Goal: Check status: Check status

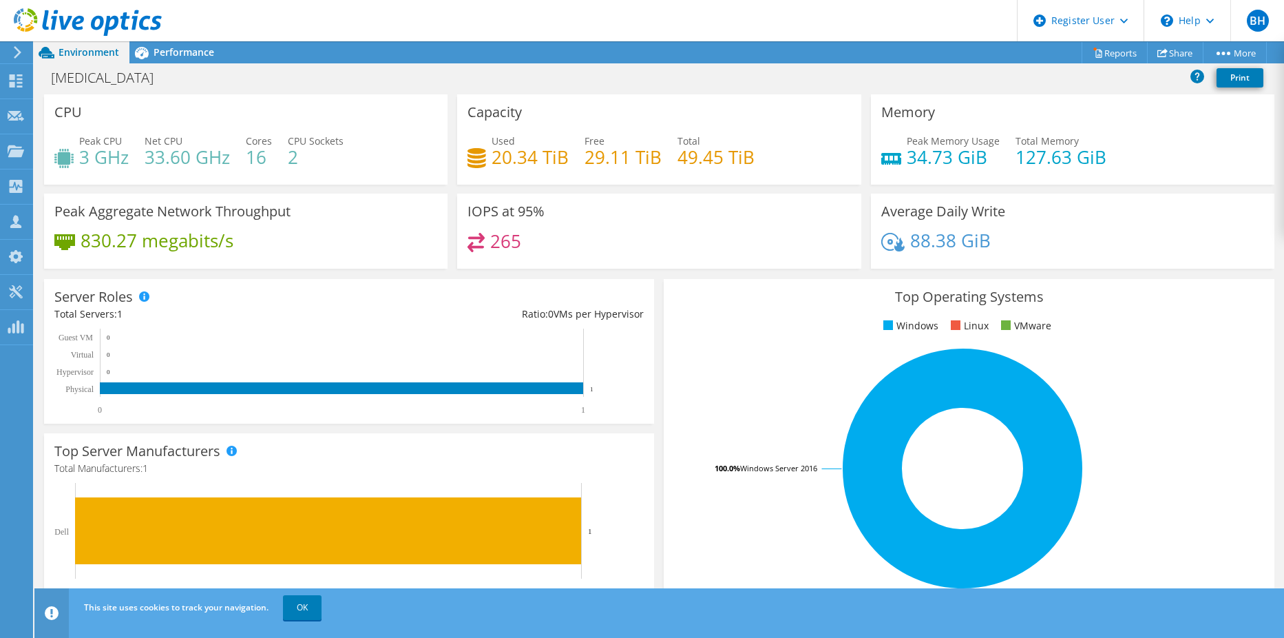
click at [498, 160] on h4 "20.34 TiB" at bounding box center [530, 156] width 77 height 15
click at [102, 4] on div at bounding box center [81, 23] width 162 height 46
click at [103, 18] on use at bounding box center [88, 22] width 148 height 28
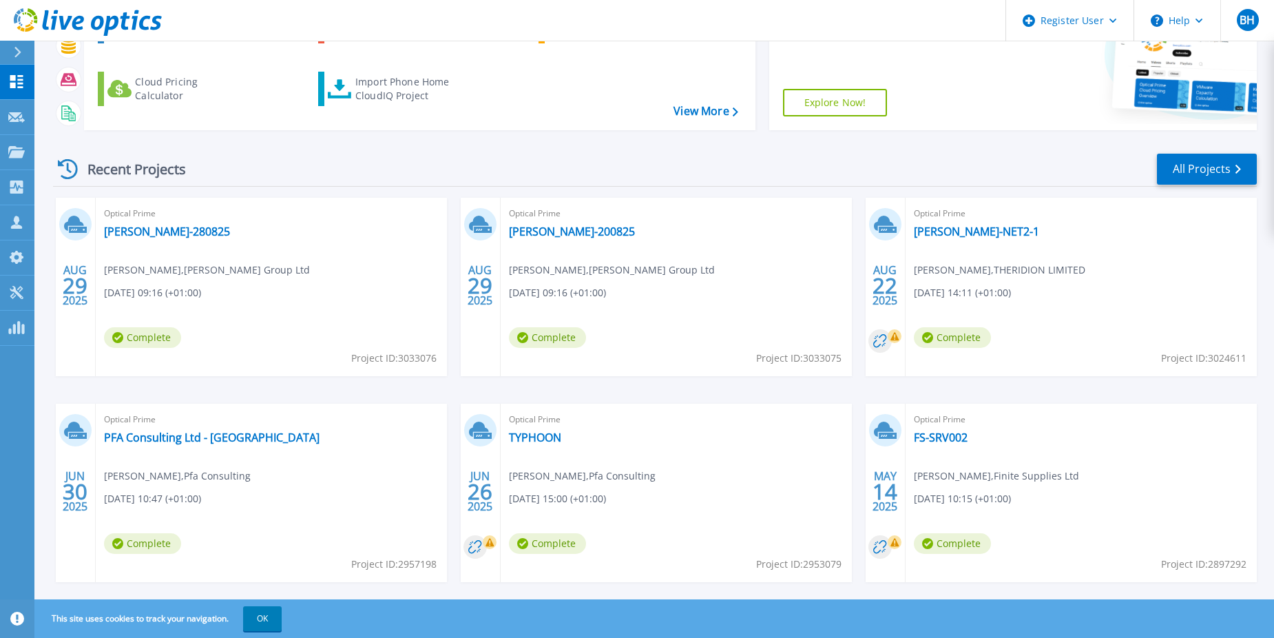
scroll to position [183, 0]
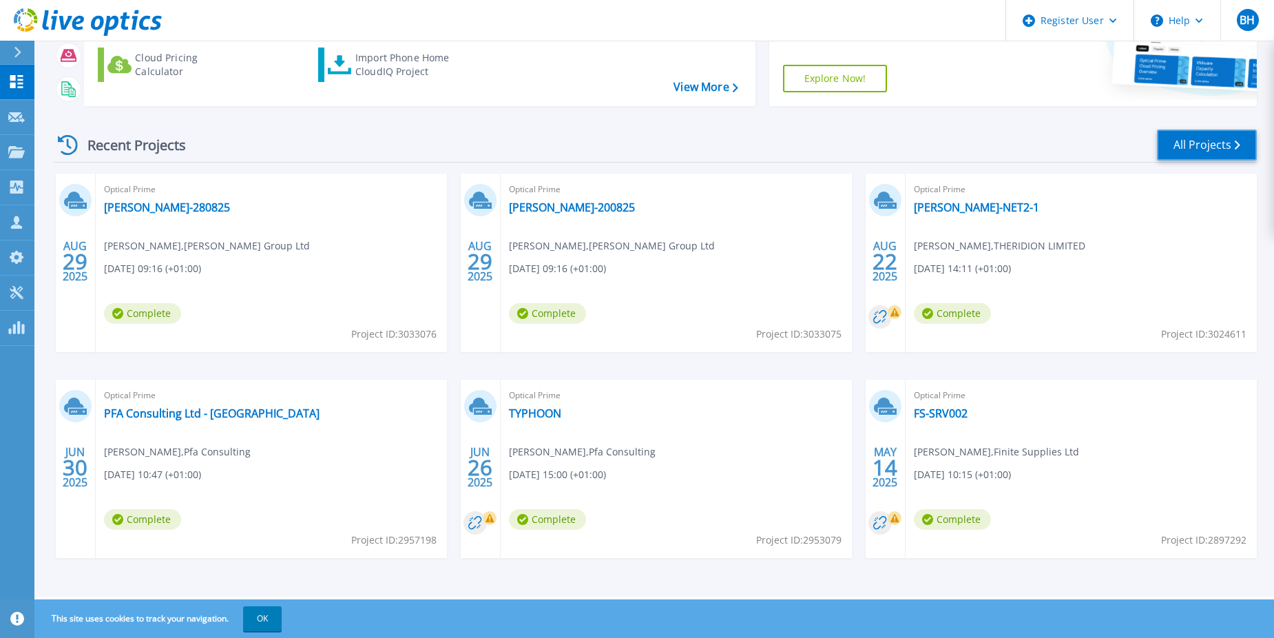
click at [1183, 158] on link "All Projects" at bounding box center [1207, 144] width 100 height 31
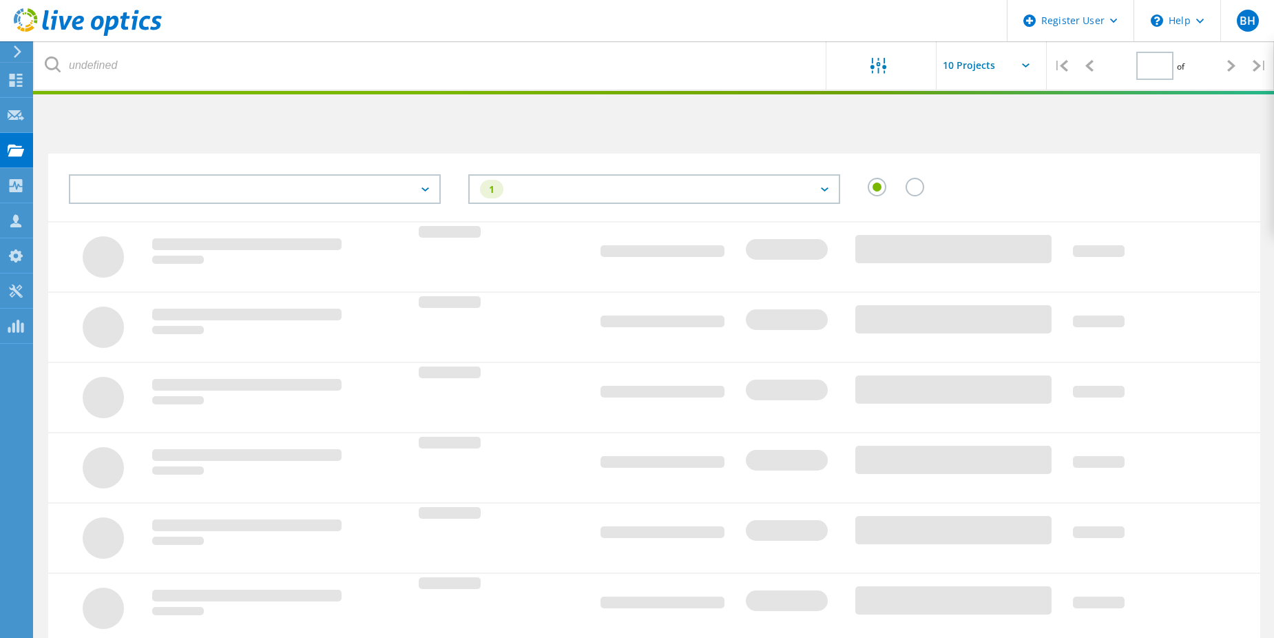
type input "1"
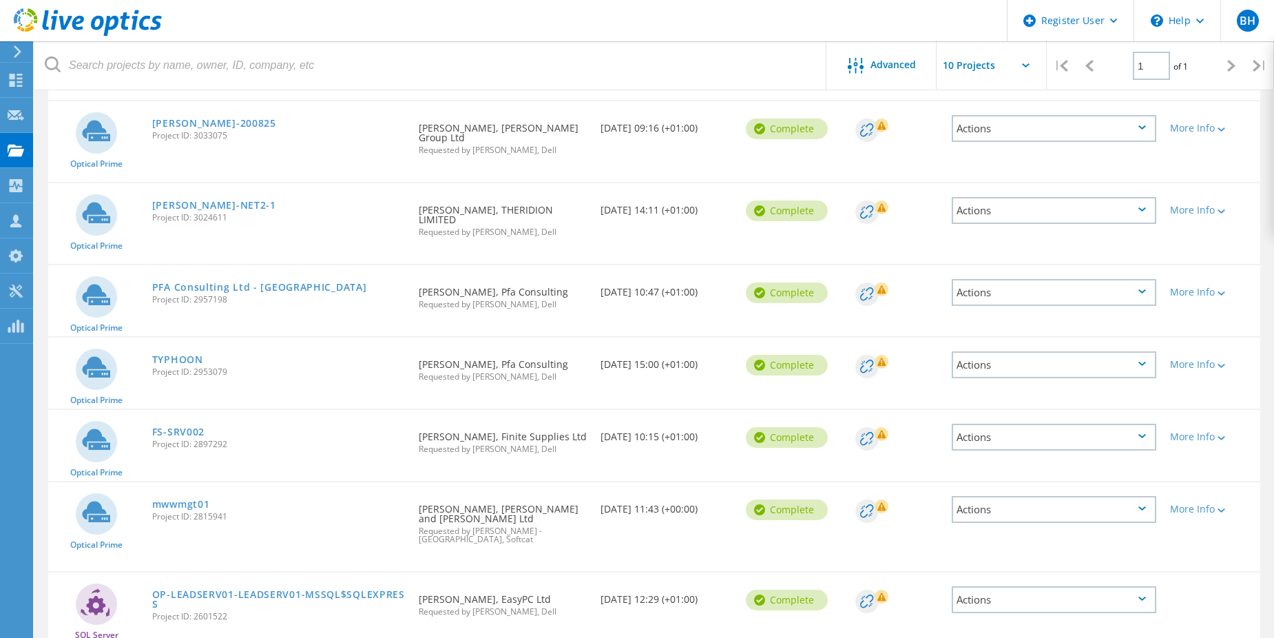
scroll to position [413, 0]
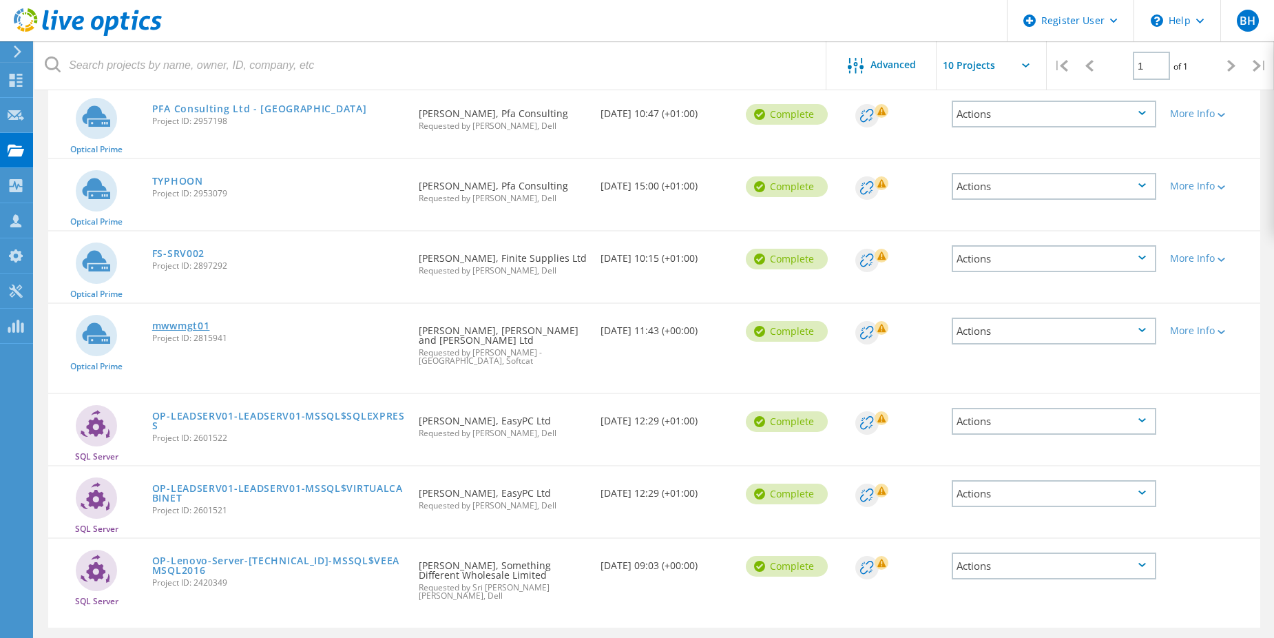
click at [156, 321] on link "mwwmgt01" at bounding box center [181, 326] width 58 height 10
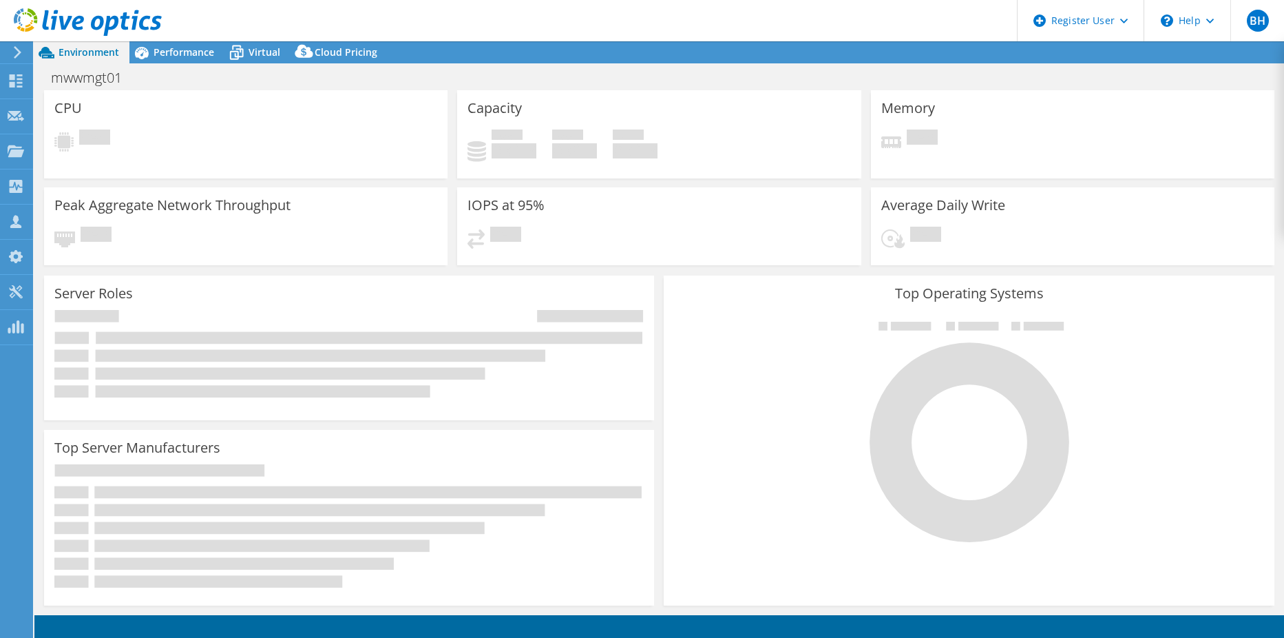
select select "EULondon"
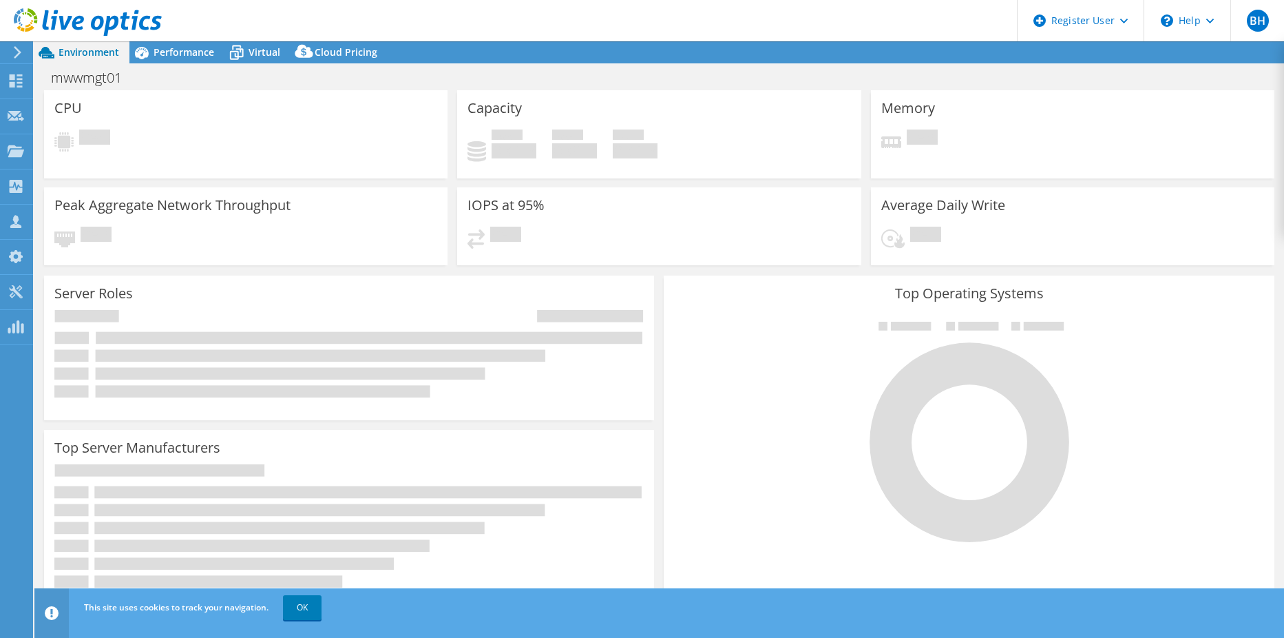
select select "EULondon"
select select "GBP"
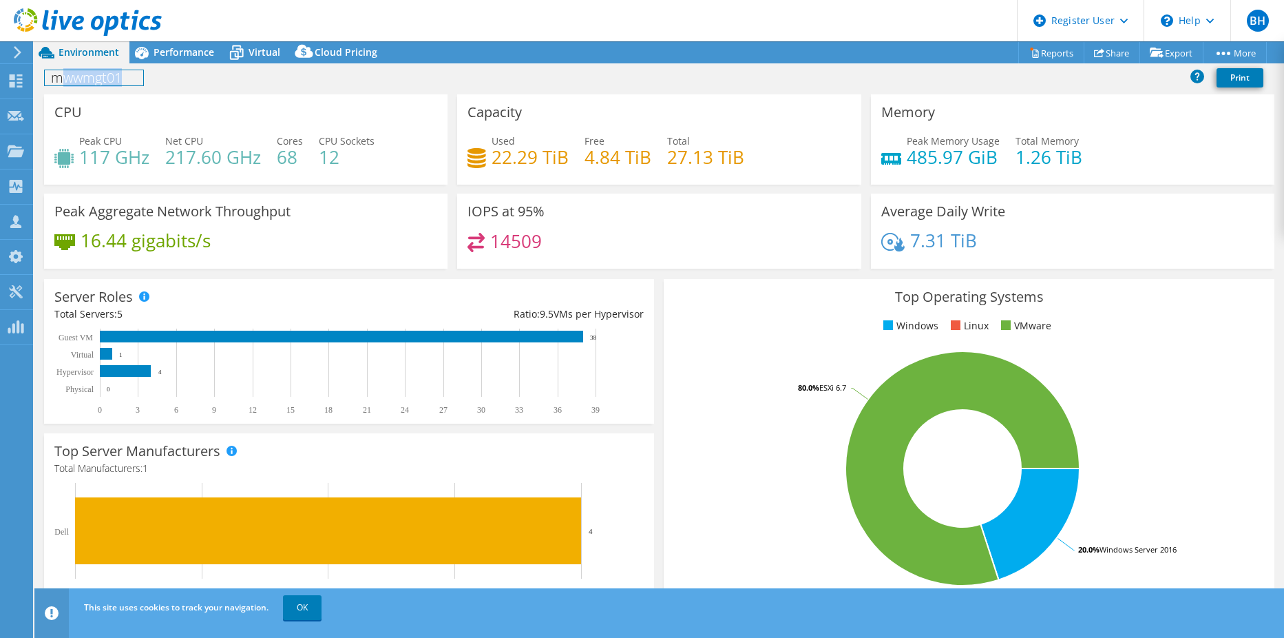
drag, startPoint x: 65, startPoint y: 76, endPoint x: 160, endPoint y: 83, distance: 94.5
click at [160, 83] on div "mwwmgt01 Print" at bounding box center [659, 77] width 1250 height 25
click at [568, 67] on div "mwwmgt01 Print" at bounding box center [659, 77] width 1250 height 25
drag, startPoint x: 489, startPoint y: 159, endPoint x: 562, endPoint y: 159, distance: 73.0
click at [562, 159] on h4 "22.29 TiB" at bounding box center [530, 156] width 77 height 15
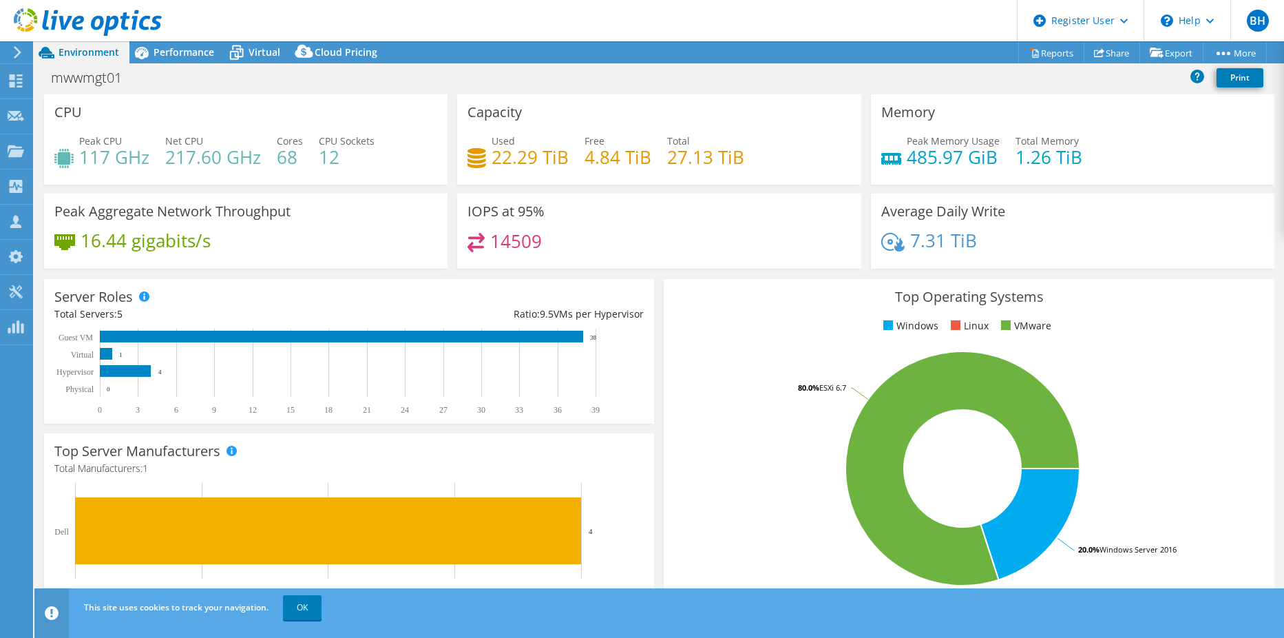
drag, startPoint x: 562, startPoint y: 159, endPoint x: 563, endPoint y: 179, distance: 20.0
click at [563, 179] on div "Capacity Used 22.29 TiB Free 4.84 TiB Total 27.13 TiB" at bounding box center [658, 139] width 403 height 90
click at [664, 324] on div "Top Operating Systems Windows Linux VMware 20.0% Windows Server 2016 80.0% ESXi…" at bounding box center [969, 444] width 610 height 330
click at [664, 312] on div "Top Operating Systems Windows Linux VMware 20.0% Windows Server 2016 80.0% ESXi…" at bounding box center [969, 444] width 610 height 330
click at [214, 60] on div "Performance" at bounding box center [176, 52] width 95 height 22
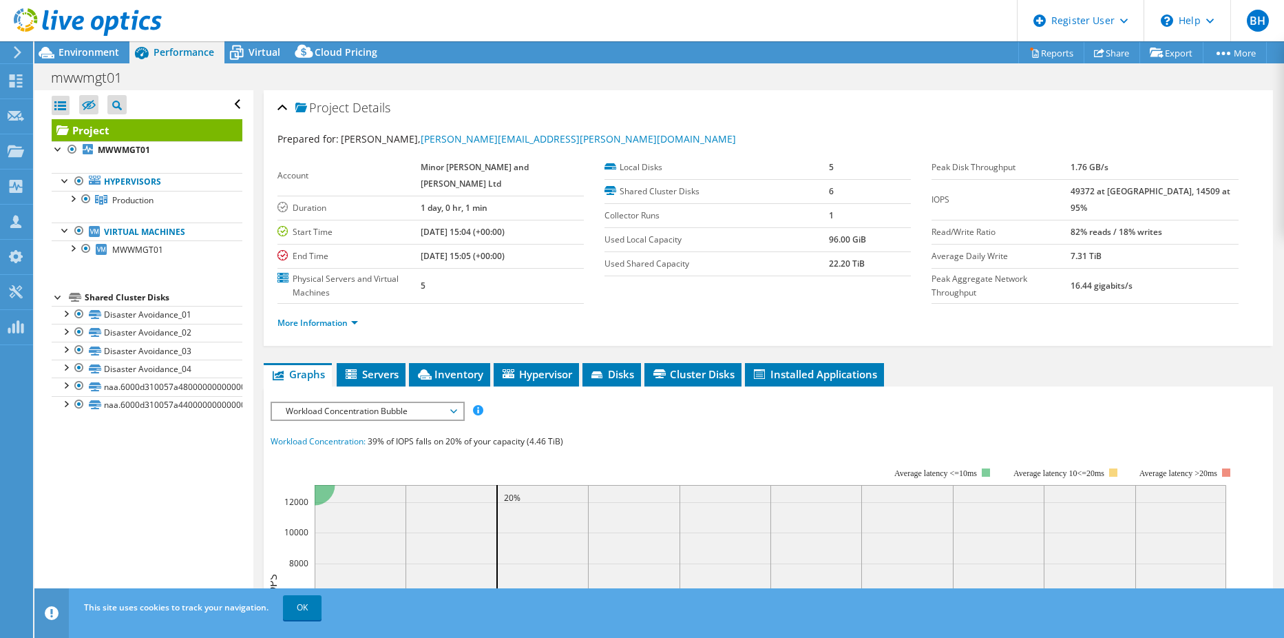
click at [54, 45] on div at bounding box center [81, 23] width 162 height 46
click at [56, 45] on div at bounding box center [81, 23] width 162 height 46
click at [58, 48] on icon at bounding box center [46, 53] width 24 height 24
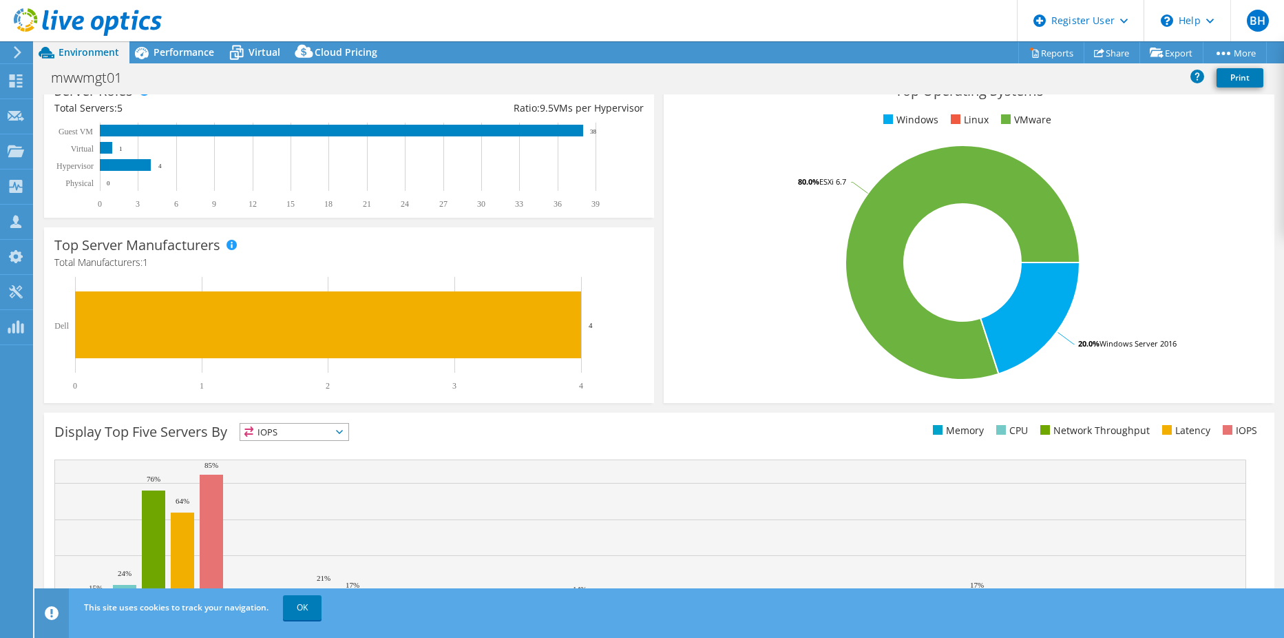
scroll to position [207, 0]
